Goal: Transaction & Acquisition: Register for event/course

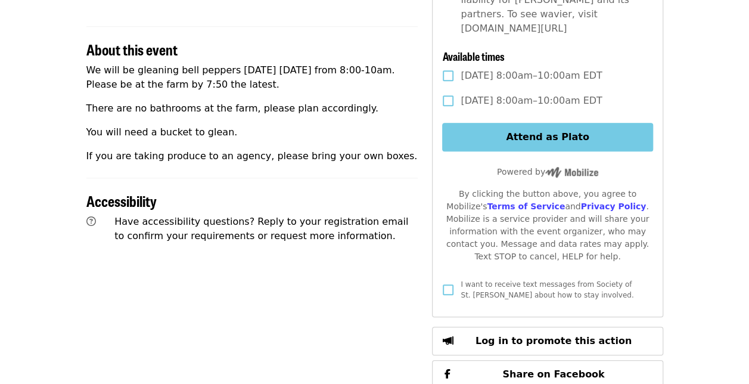
scroll to position [357, 0]
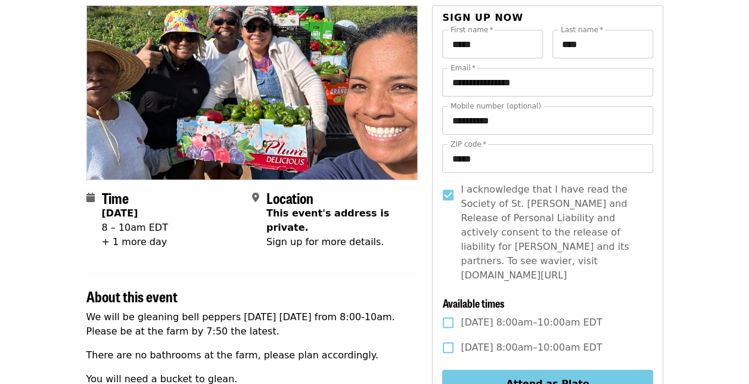
scroll to position [179, 0]
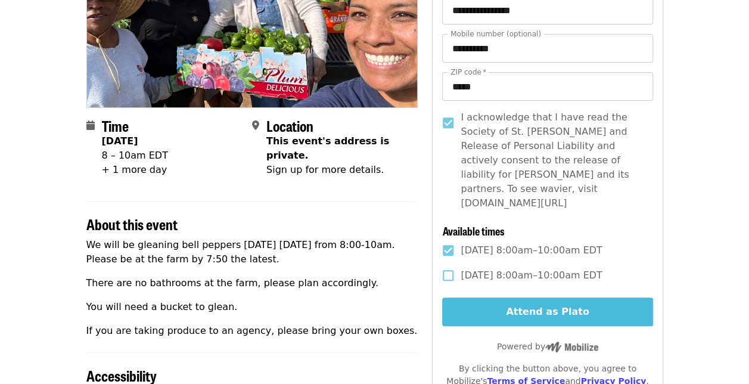
click at [566, 297] on button "Attend as Plato" at bounding box center [547, 311] width 210 height 29
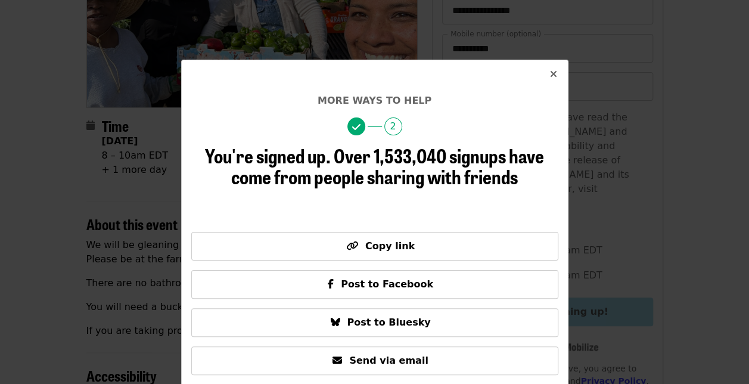
click at [550, 73] on icon "times icon" at bounding box center [553, 74] width 7 height 11
